Goal: Check status: Check status

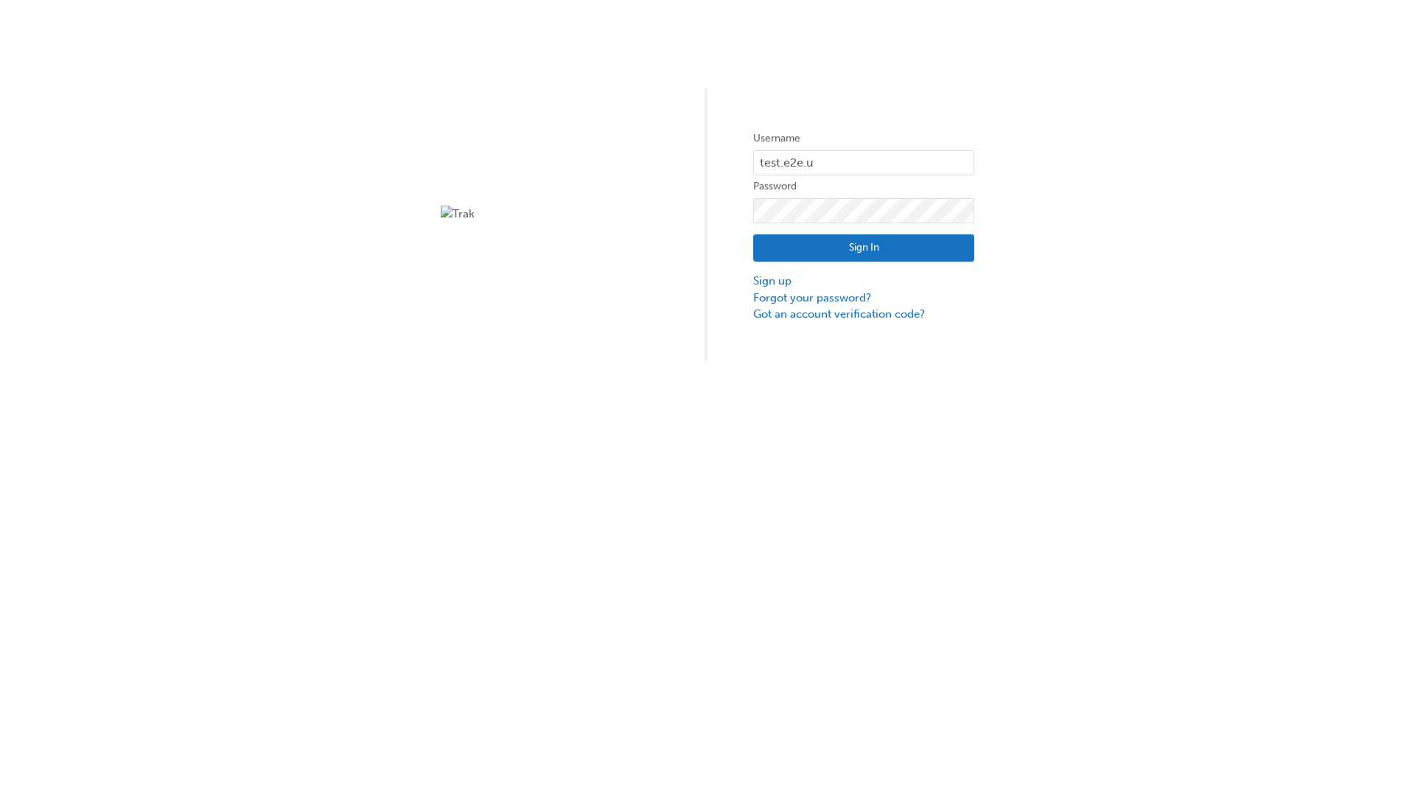
type input "test.e2e.user31"
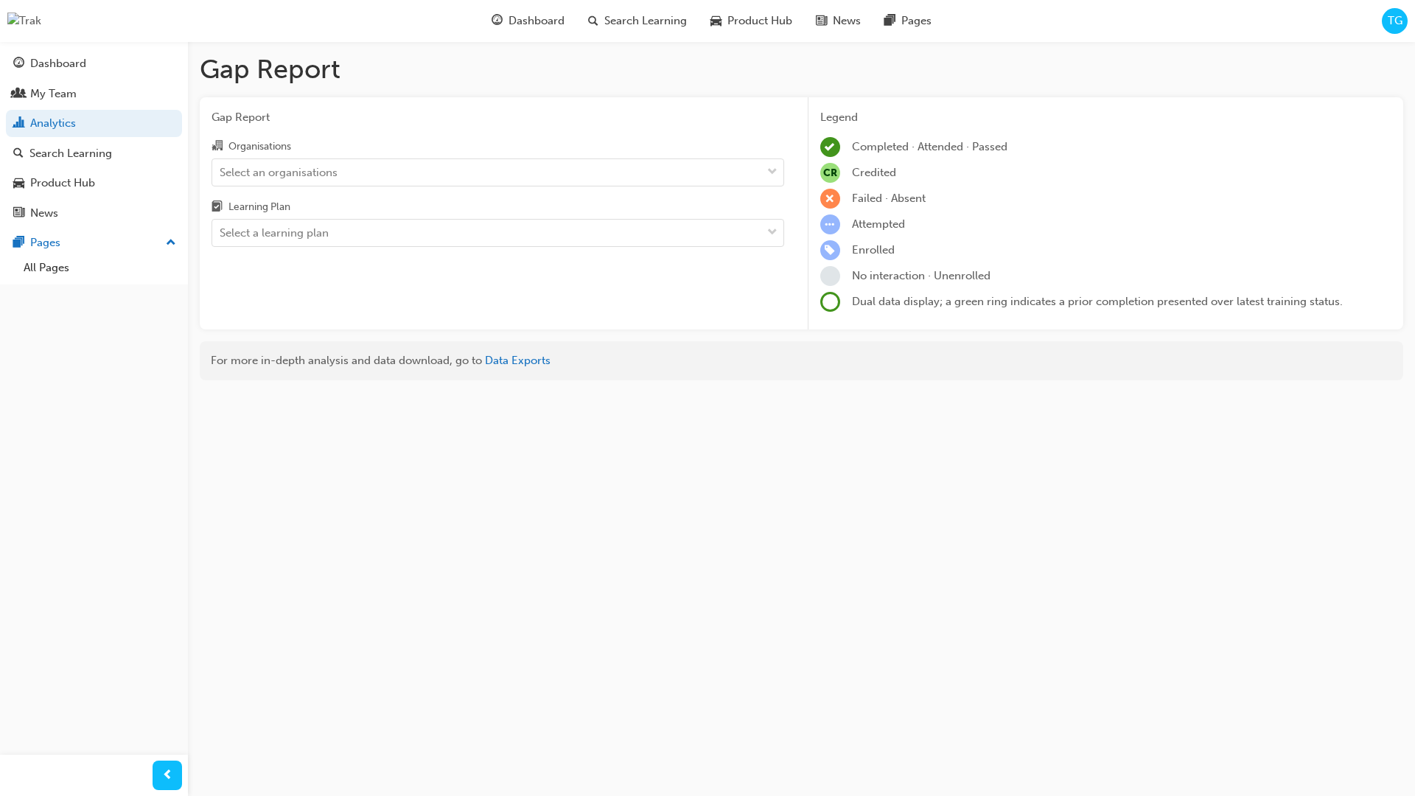
click at [221, 172] on input "Organisations Select an organisations" at bounding box center [220, 171] width 1 height 13
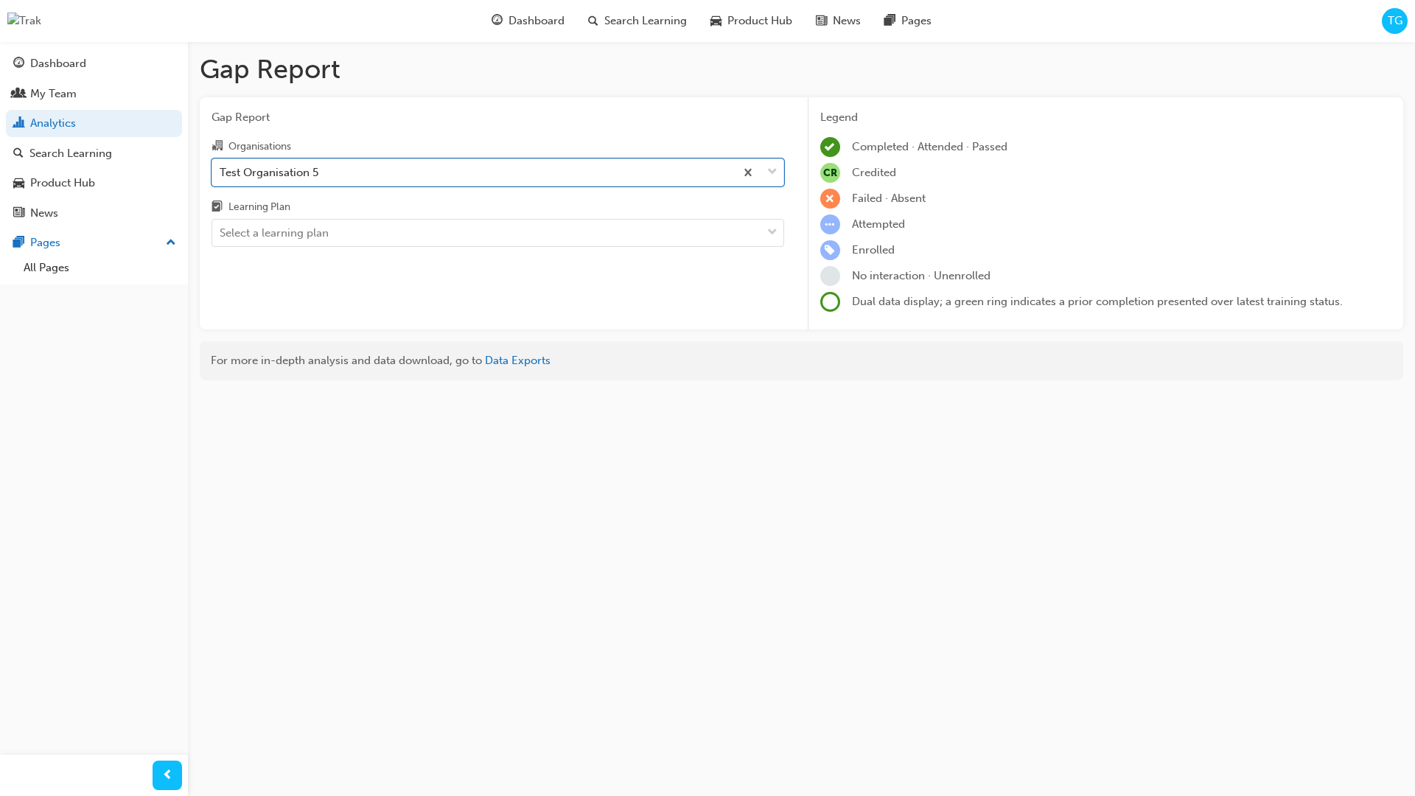
click at [221, 233] on input "Learning Plan Select a learning plan" at bounding box center [220, 232] width 1 height 13
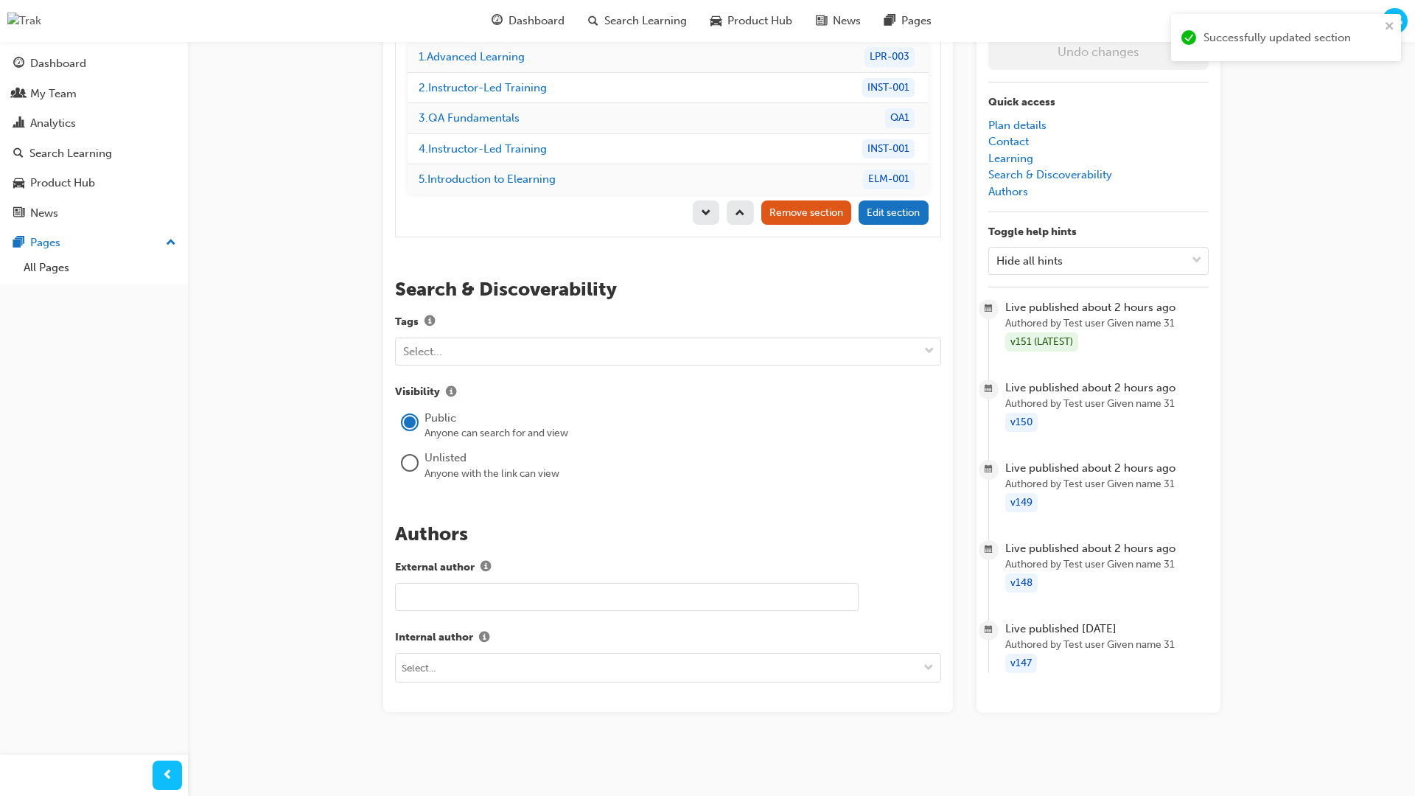
scroll to position [209, 0]
